Goal: Transaction & Acquisition: Download file/media

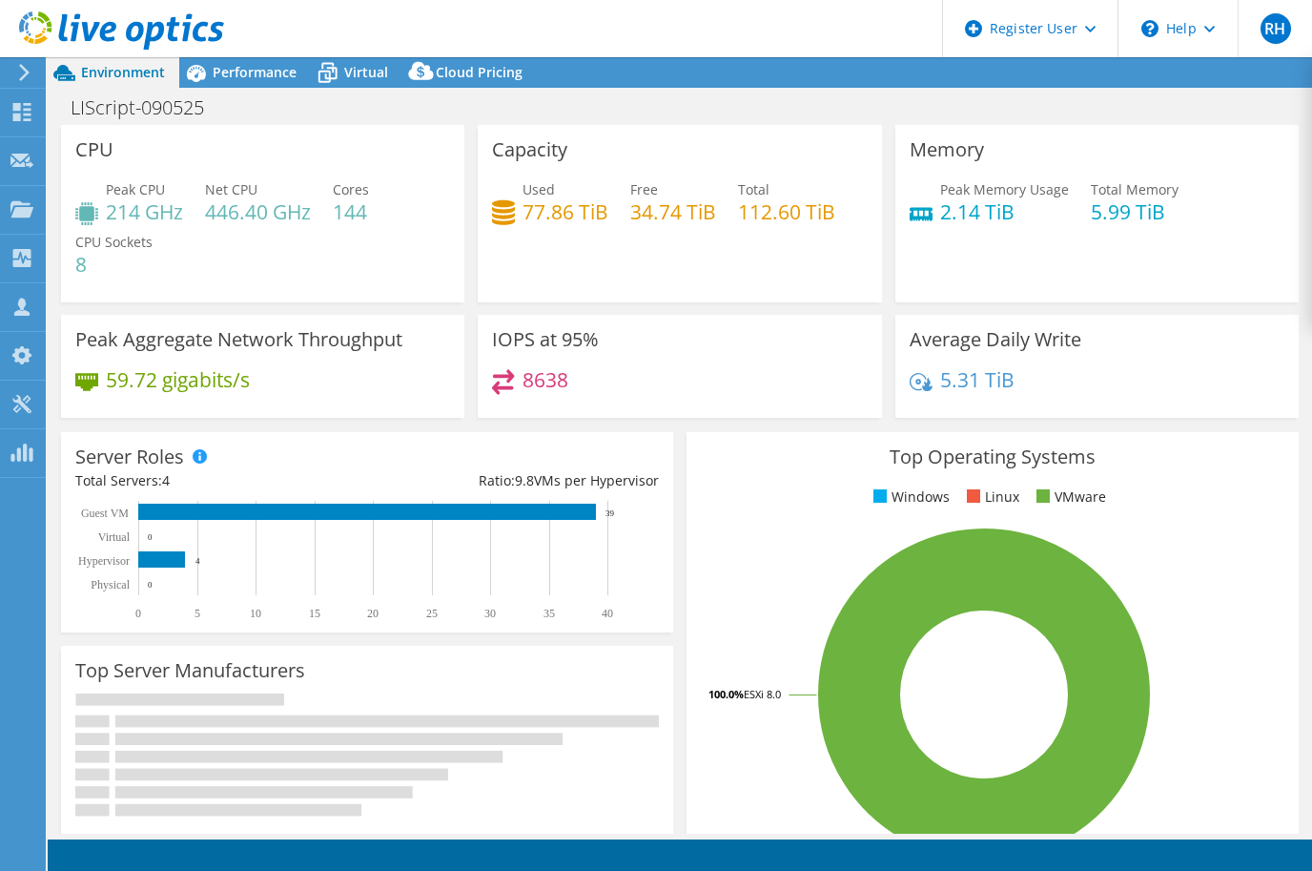
select select "USD"
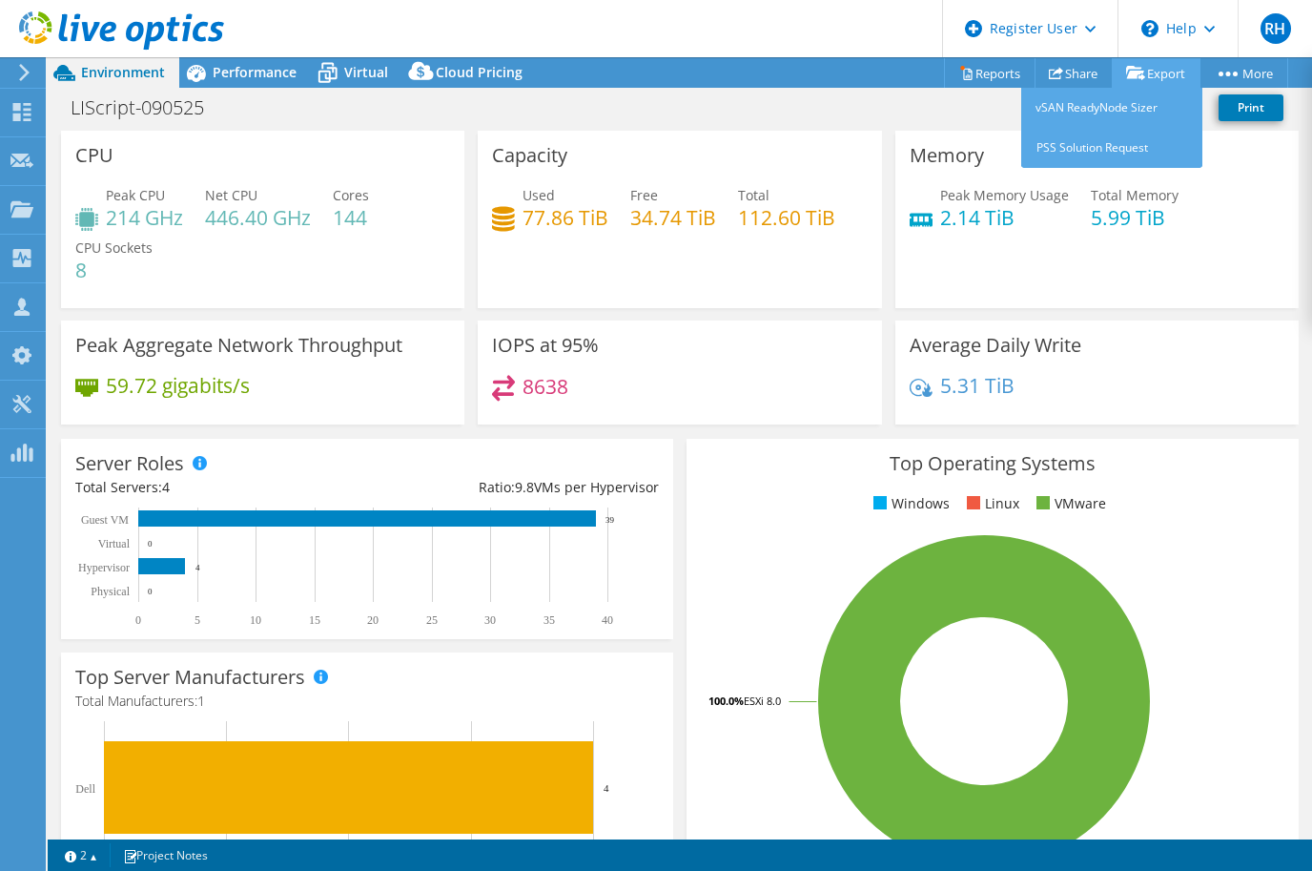
click at [1174, 79] on link "Export" at bounding box center [1156, 73] width 89 height 30
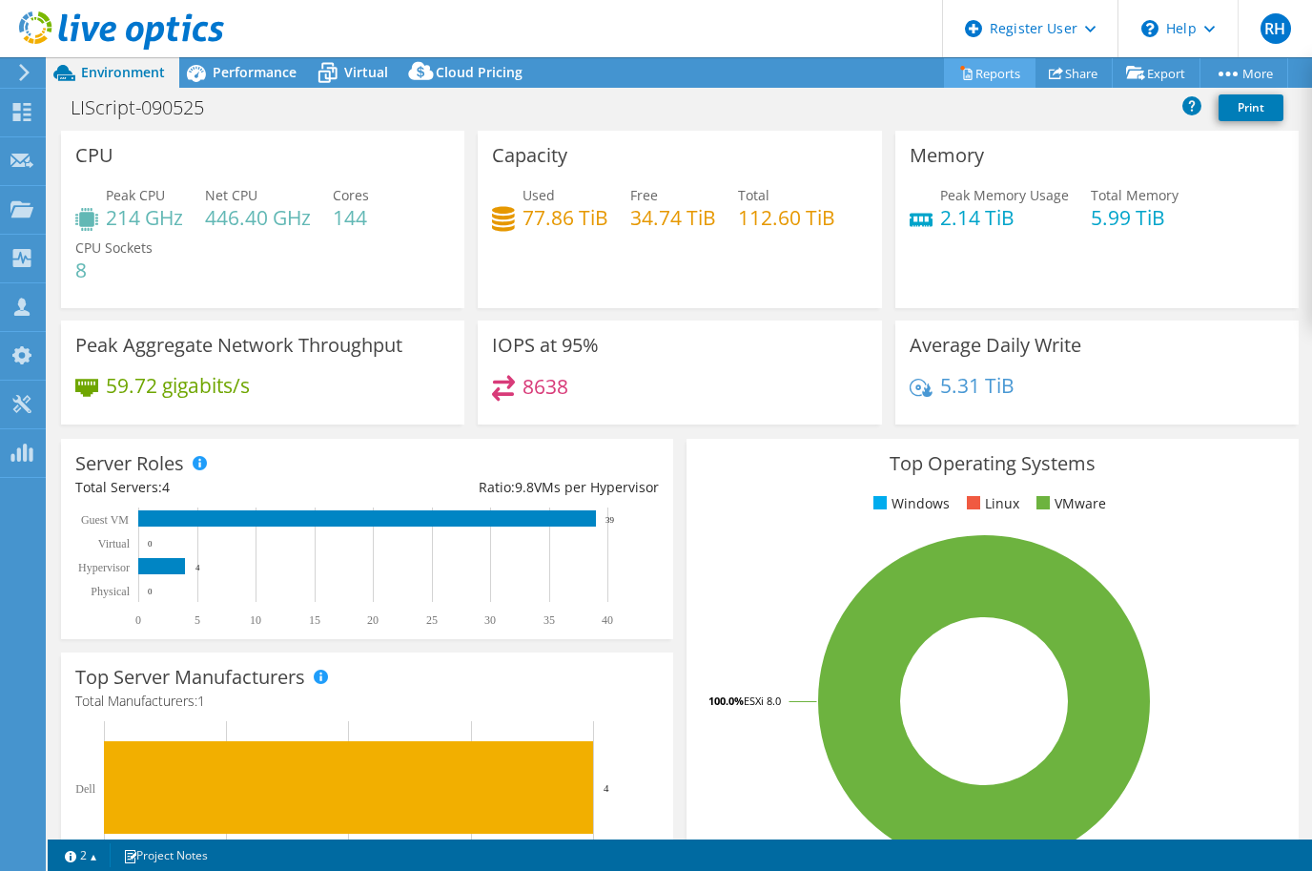
click at [965, 68] on link "Reports" at bounding box center [990, 73] width 92 height 30
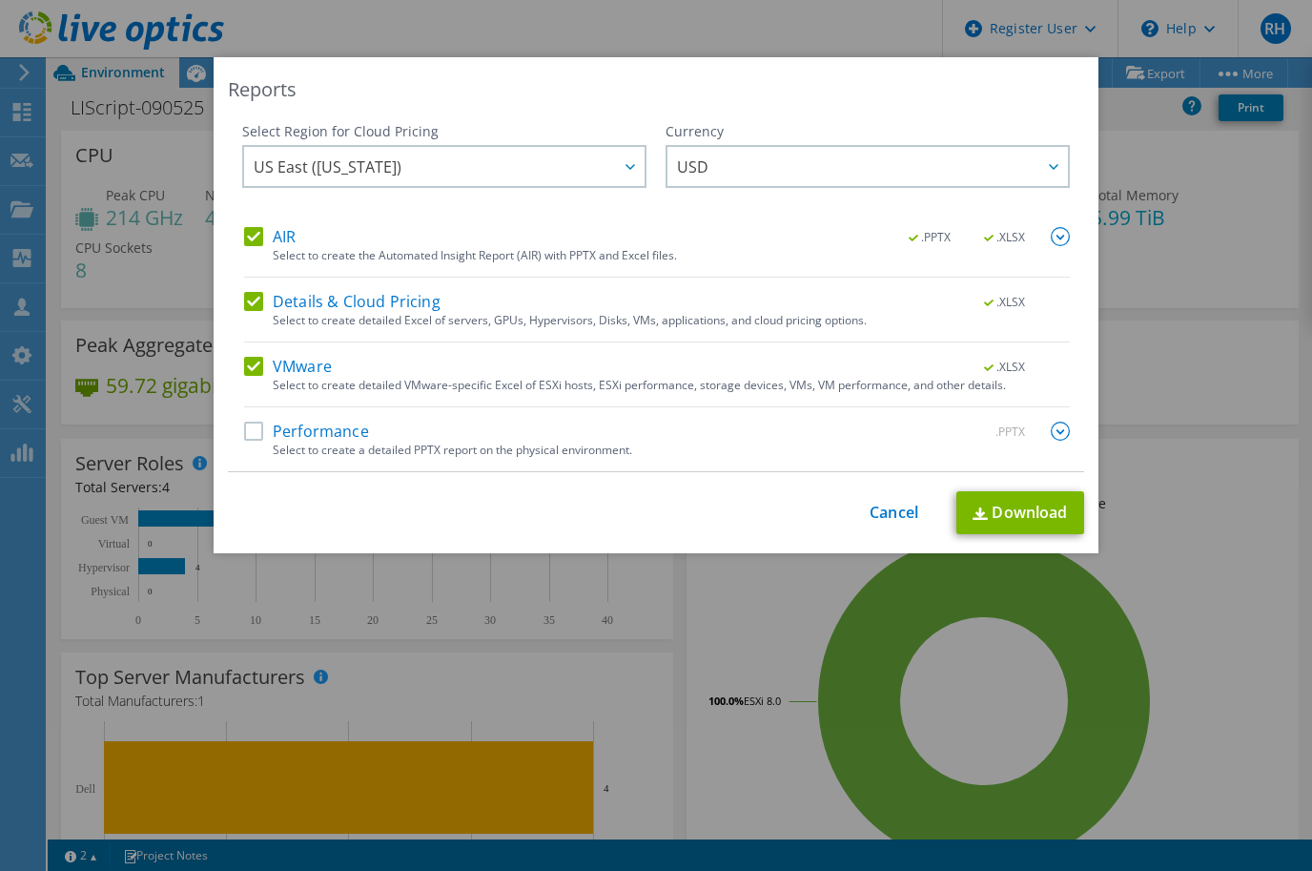
click at [248, 365] on label "VMware" at bounding box center [288, 366] width 88 height 19
click at [0, 0] on input "VMware" at bounding box center [0, 0] width 0 height 0
click at [245, 302] on label "Details & Cloud Pricing" at bounding box center [342, 301] width 196 height 19
click at [0, 0] on input "Details & Cloud Pricing" at bounding box center [0, 0] width 0 height 0
click at [997, 508] on link "Download" at bounding box center [1020, 512] width 128 height 43
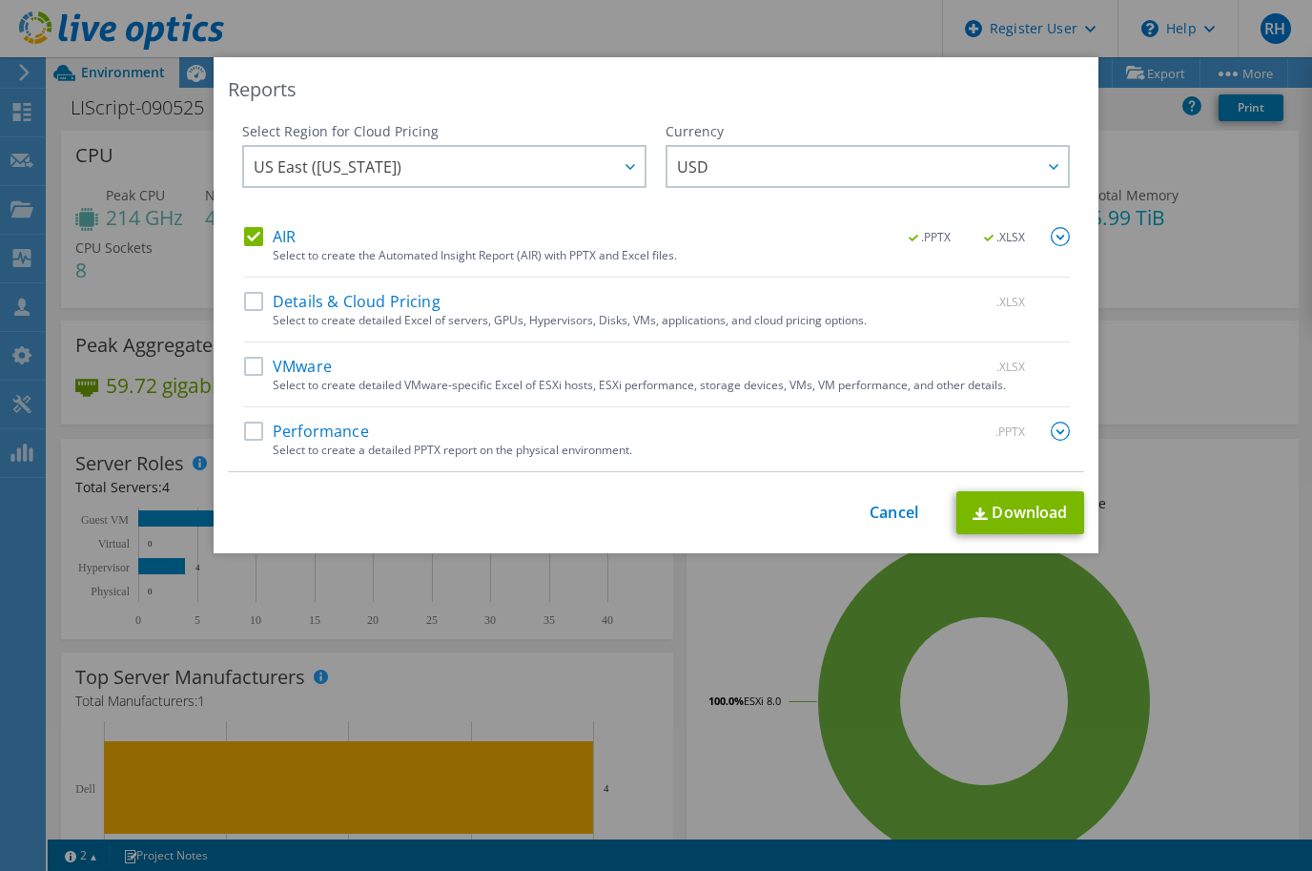
click at [250, 237] on label "AIR" at bounding box center [269, 236] width 51 height 19
click at [0, 0] on input "AIR" at bounding box center [0, 0] width 0 height 0
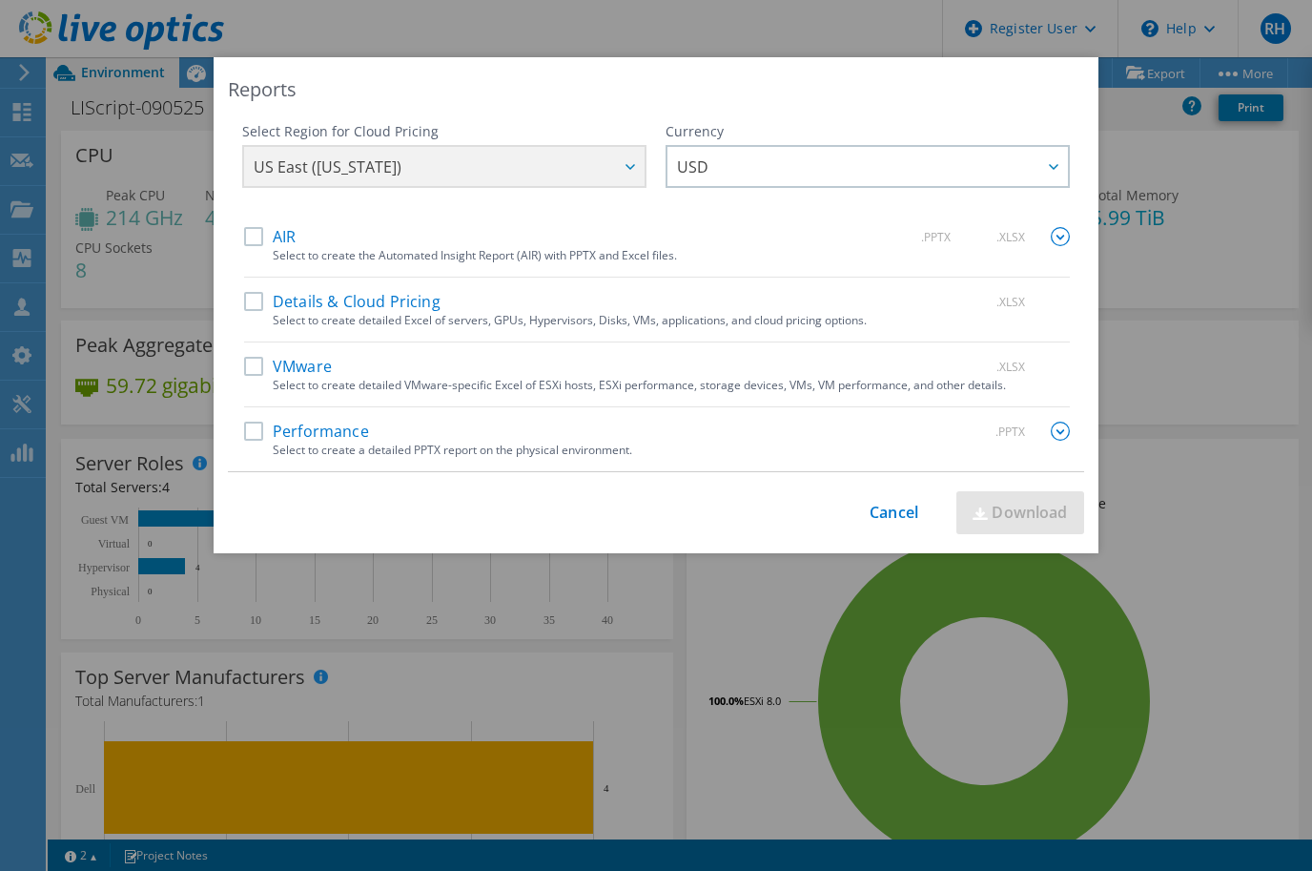
click at [244, 432] on label "Performance" at bounding box center [306, 430] width 125 height 19
click at [0, 0] on input "Performance" at bounding box center [0, 0] width 0 height 0
click at [993, 506] on link "Download" at bounding box center [1020, 512] width 128 height 43
